Goal: Find specific page/section: Find specific page/section

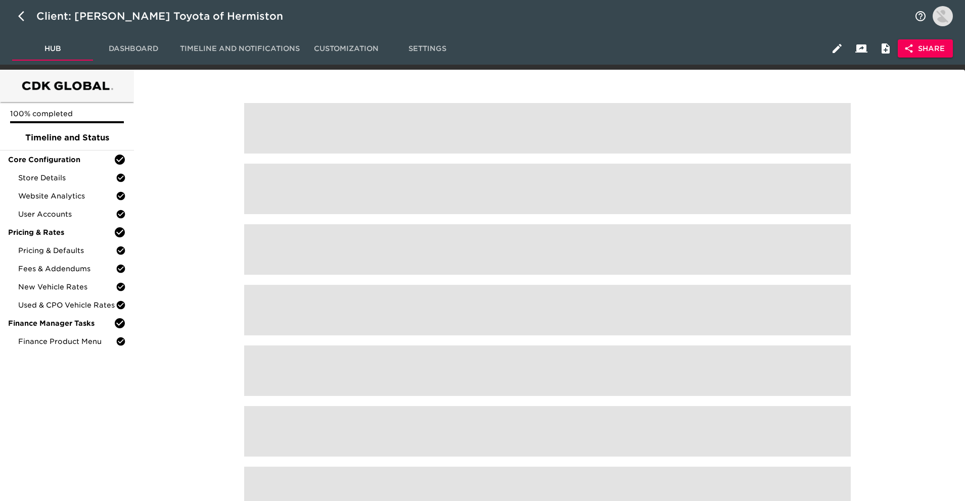
scroll to position [30, 0]
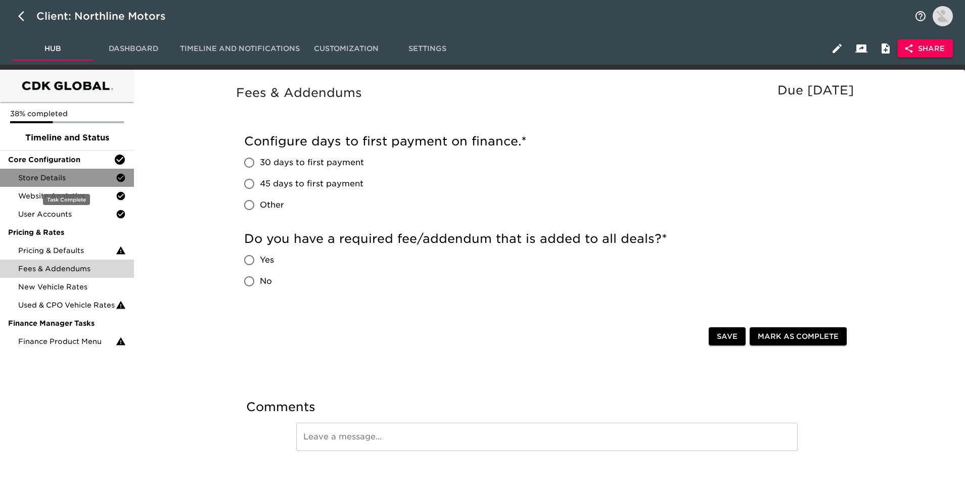
click at [102, 171] on div "Store Details" at bounding box center [67, 178] width 134 height 18
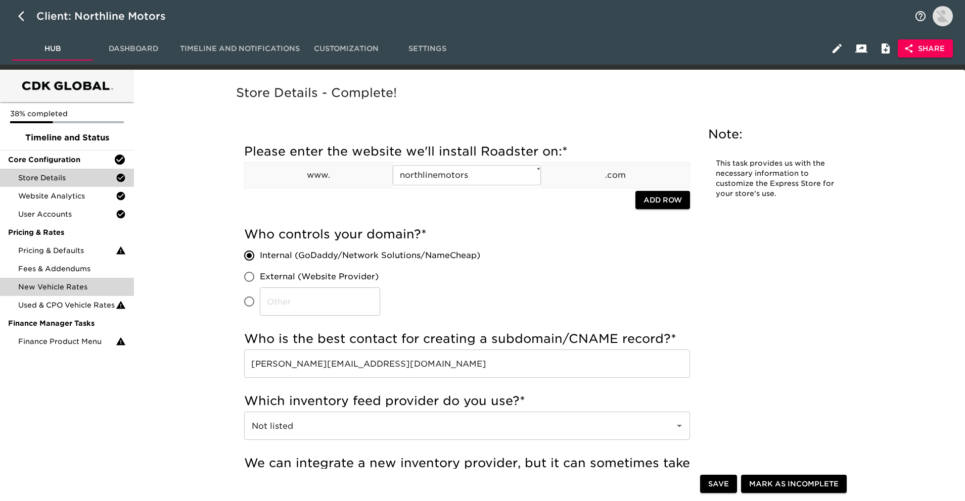
click at [101, 285] on span "New Vehicle Rates" at bounding box center [72, 287] width 108 height 10
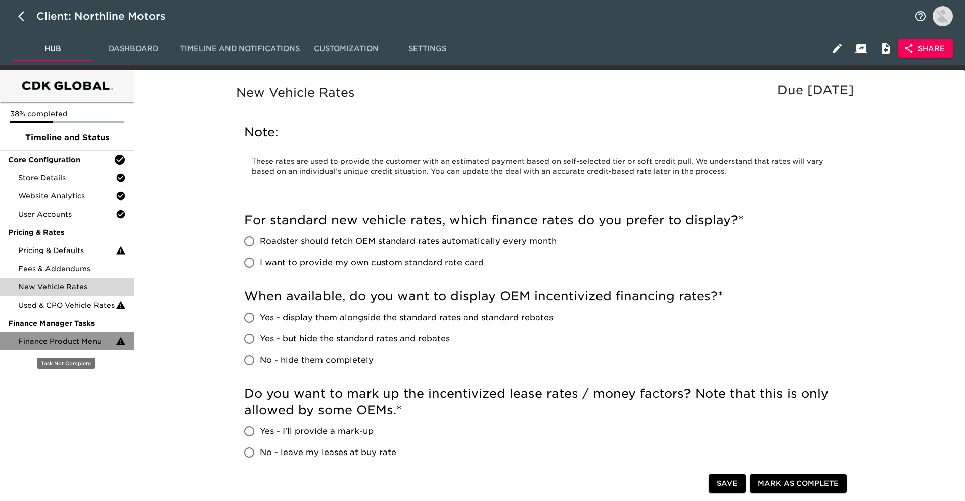
click at [99, 336] on div "Finance Product Menu" at bounding box center [67, 341] width 134 height 18
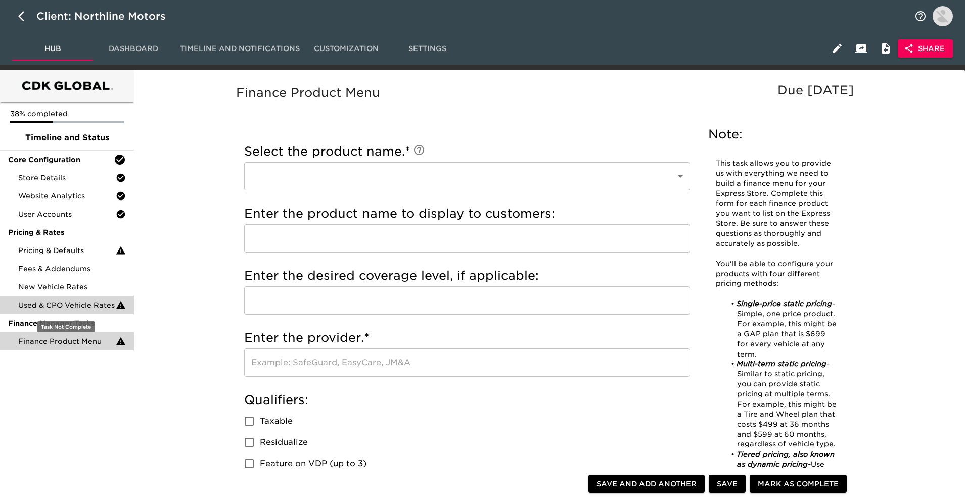
click at [100, 304] on span "Used & CPO Vehicle Rates" at bounding box center [67, 305] width 98 height 10
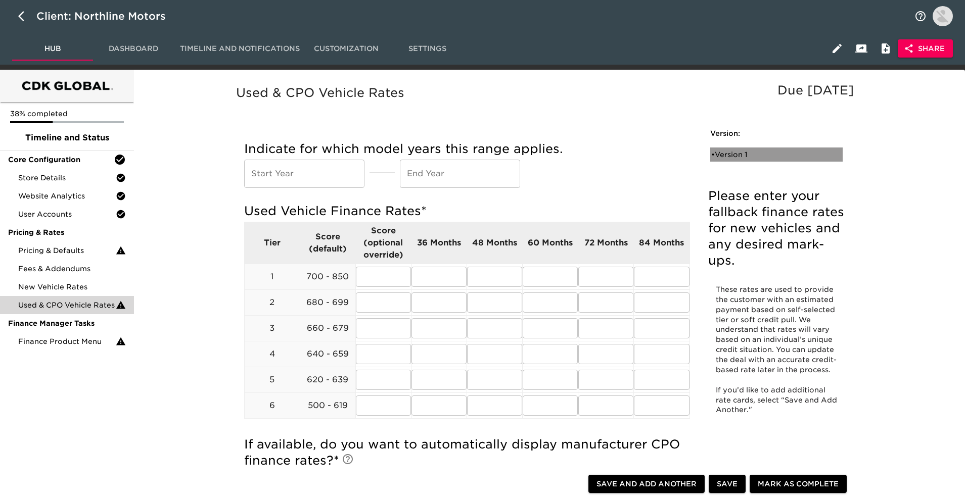
click at [754, 157] on div "• Version 1" at bounding box center [769, 155] width 116 height 10
radio input "true"
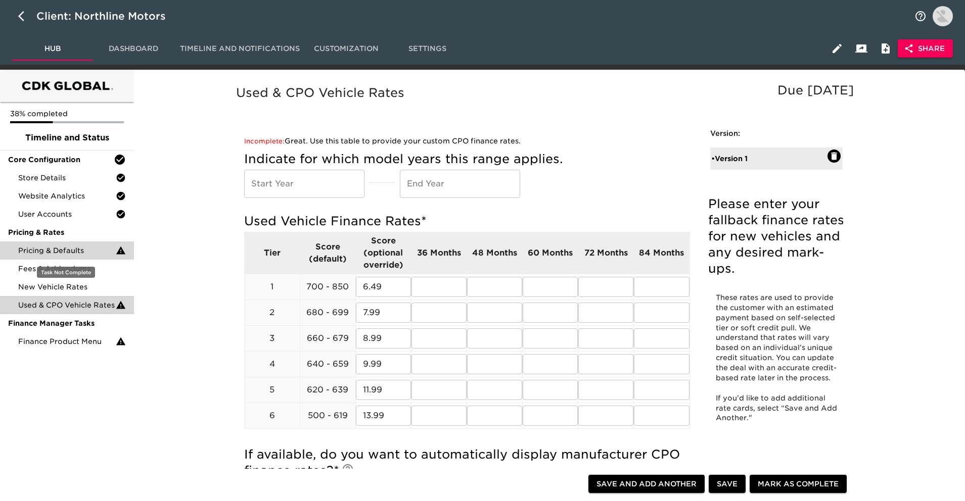
click at [87, 250] on span "Pricing & Defaults" at bounding box center [67, 251] width 98 height 10
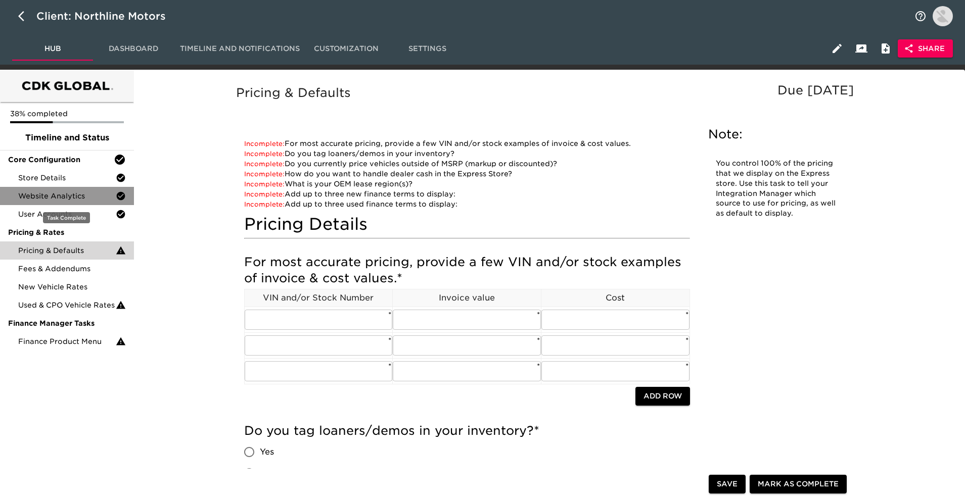
click at [84, 194] on span "Website Analytics" at bounding box center [67, 196] width 98 height 10
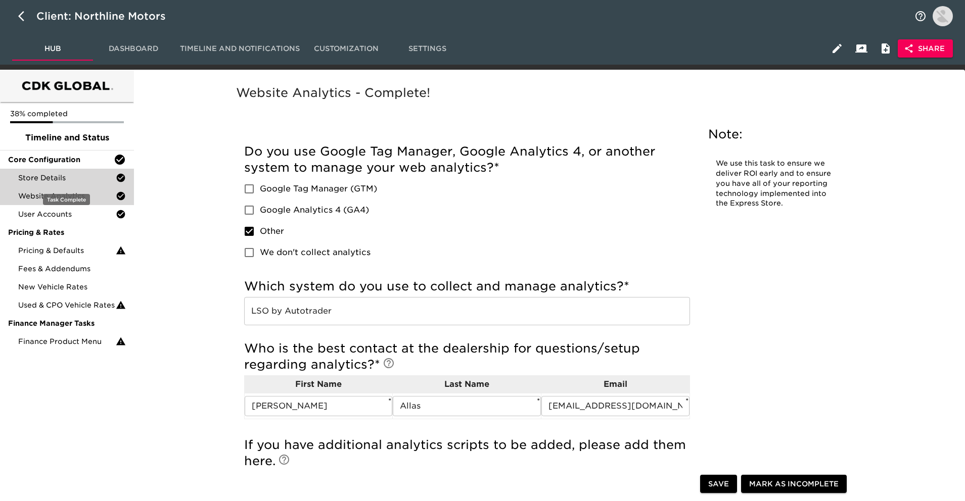
click at [79, 176] on span "Store Details" at bounding box center [67, 178] width 98 height 10
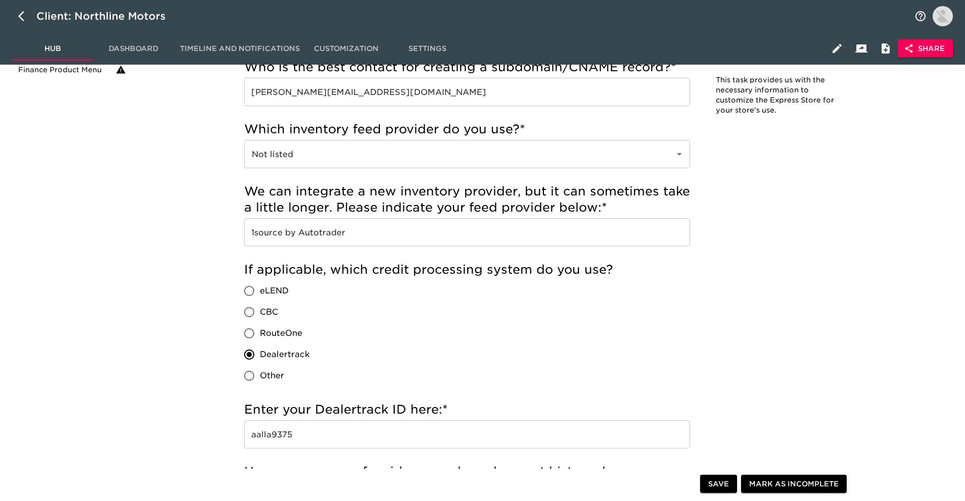
scroll to position [273, 0]
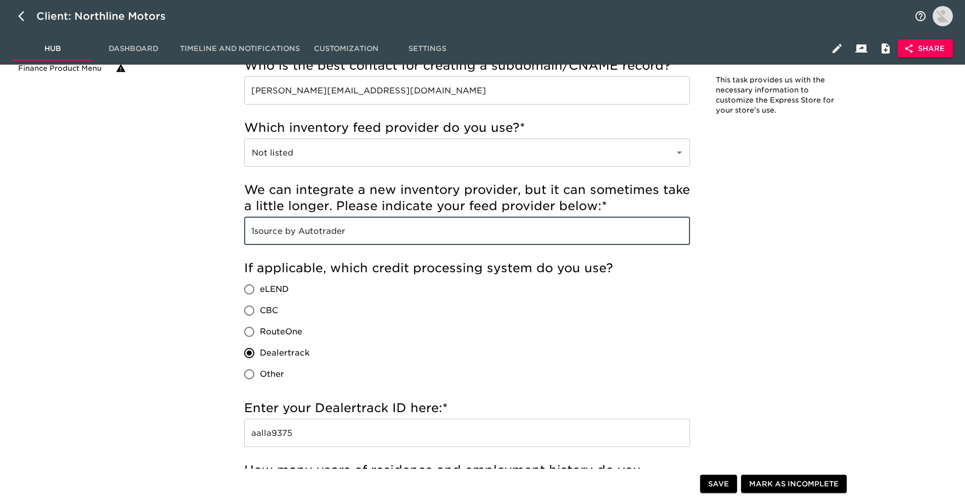
click at [292, 233] on input "1source by Autotrader" at bounding box center [467, 231] width 446 height 28
click at [302, 256] on div "If applicable, which credit processing system do you use? eLEND CBC RouteOne De…" at bounding box center [467, 325] width 446 height 140
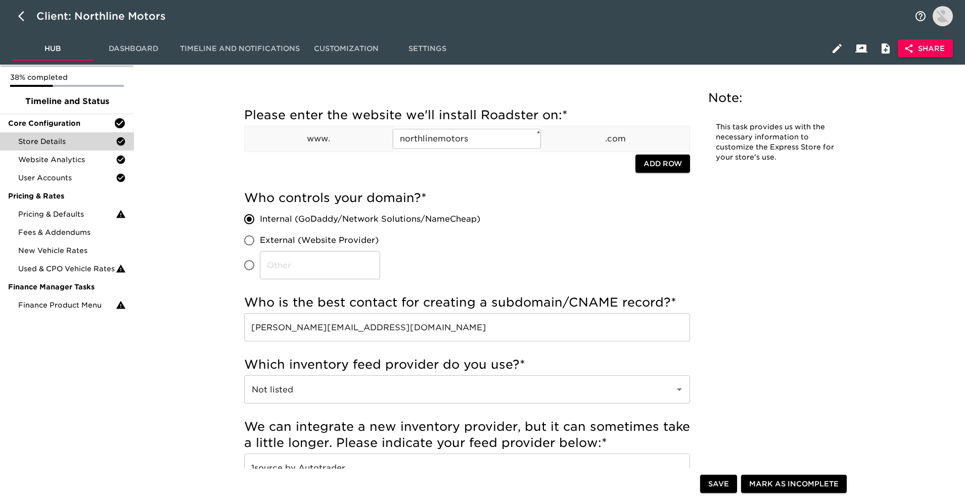
scroll to position [0, 0]
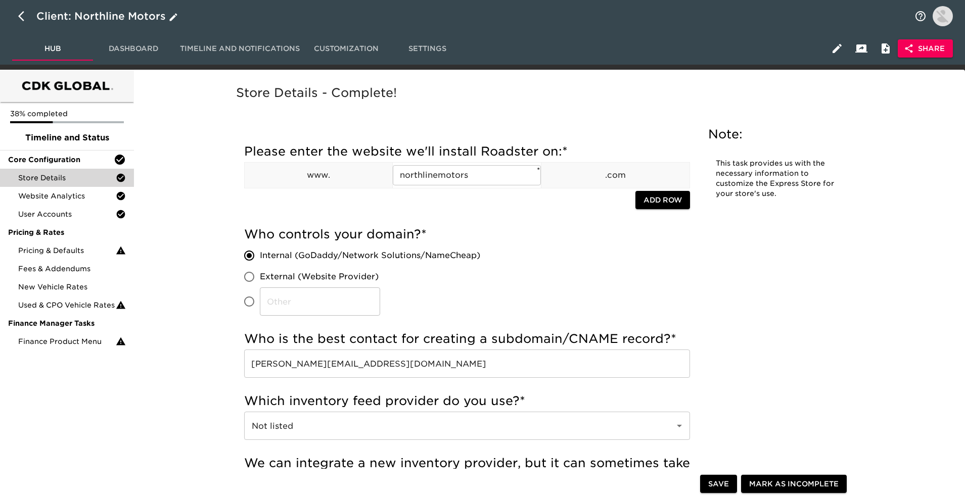
click at [17, 14] on button "button" at bounding box center [24, 16] width 24 height 24
select select "25"
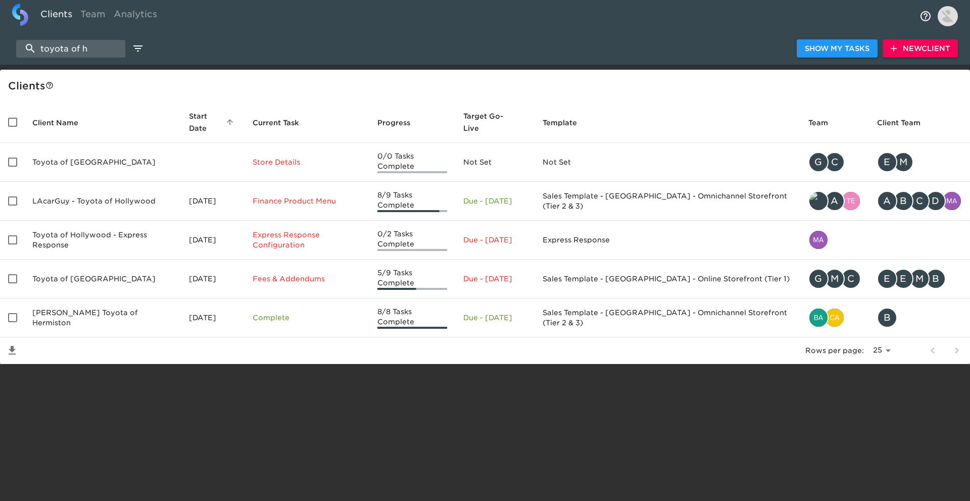
click at [83, 35] on div "toyota of h Show My Tasks New Client" at bounding box center [485, 48] width 970 height 32
click at [83, 40] on input "toyota of h" at bounding box center [70, 49] width 109 height 18
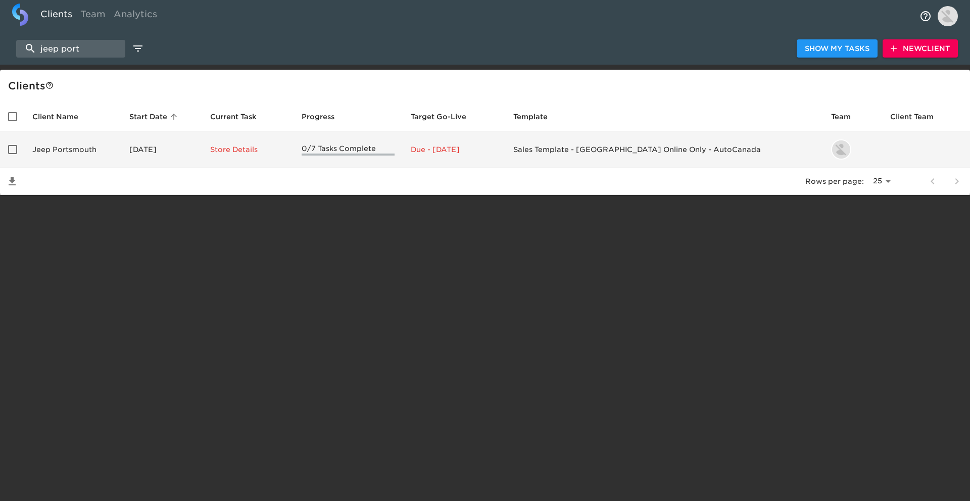
type input "jeep port"
click at [94, 150] on td "Jeep Portsmouth" at bounding box center [72, 149] width 97 height 37
